Goal: Transaction & Acquisition: Subscribe to service/newsletter

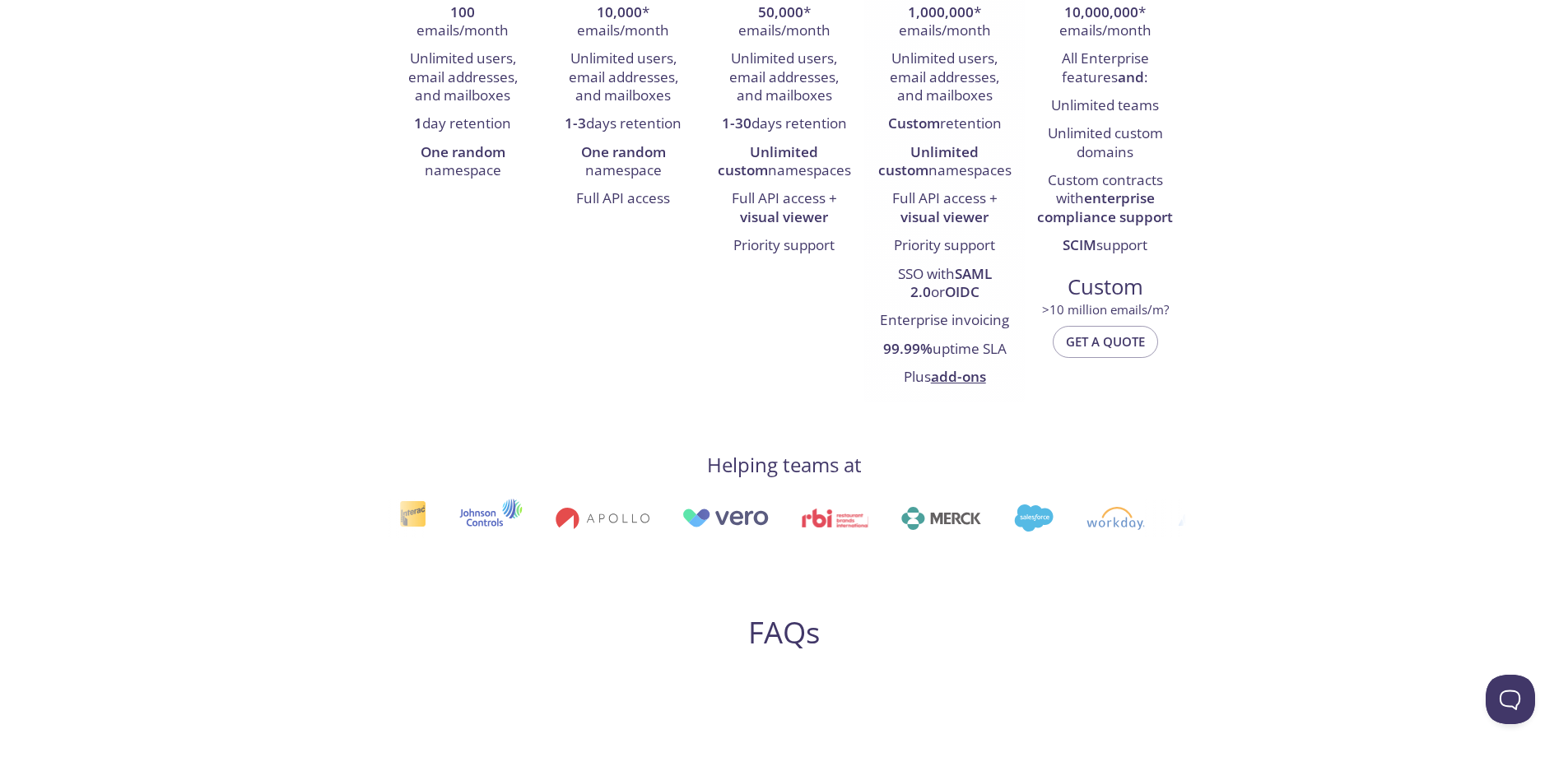
scroll to position [805, 0]
